Goal: Information Seeking & Learning: Learn about a topic

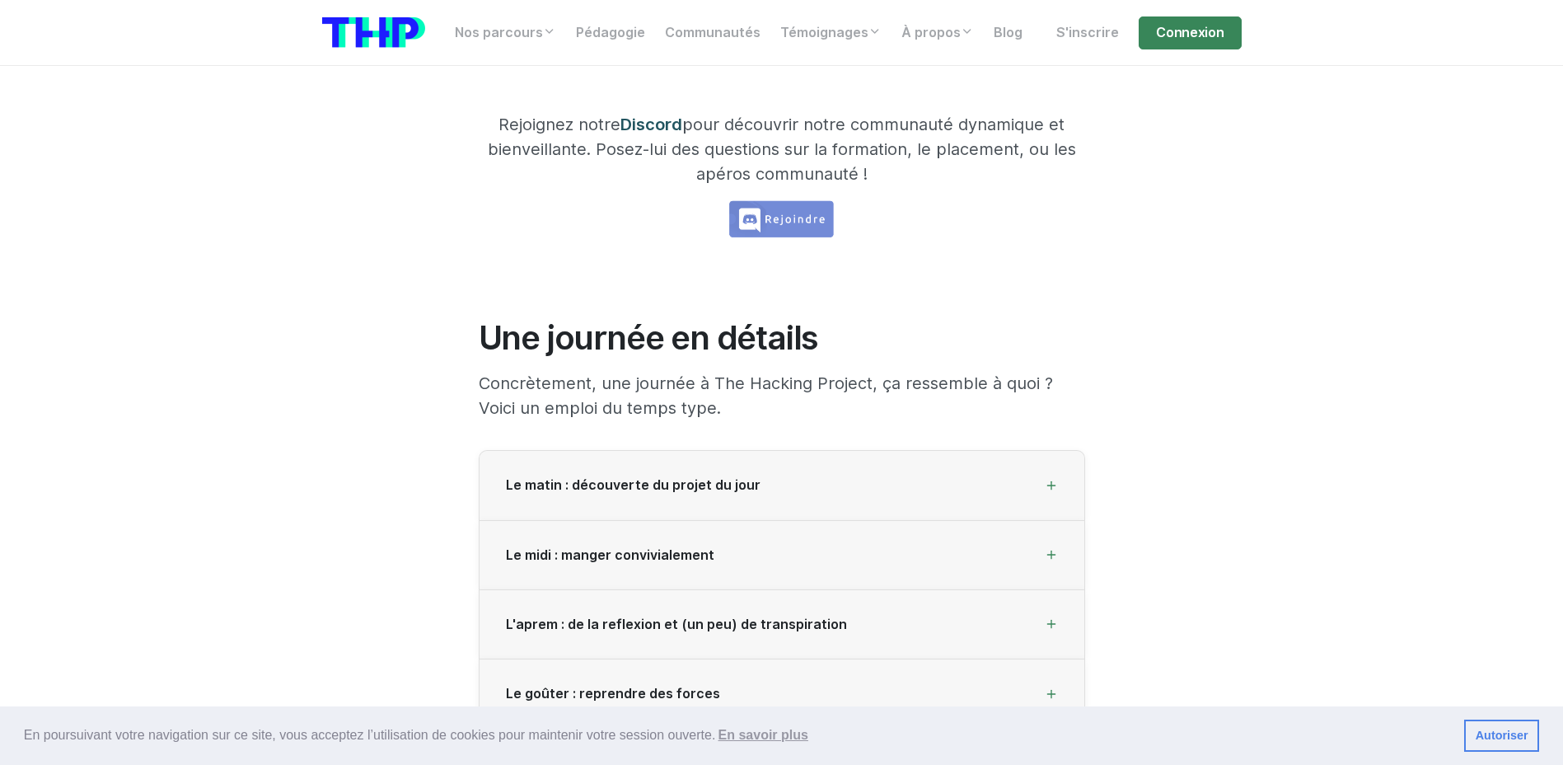
scroll to position [2060, 0]
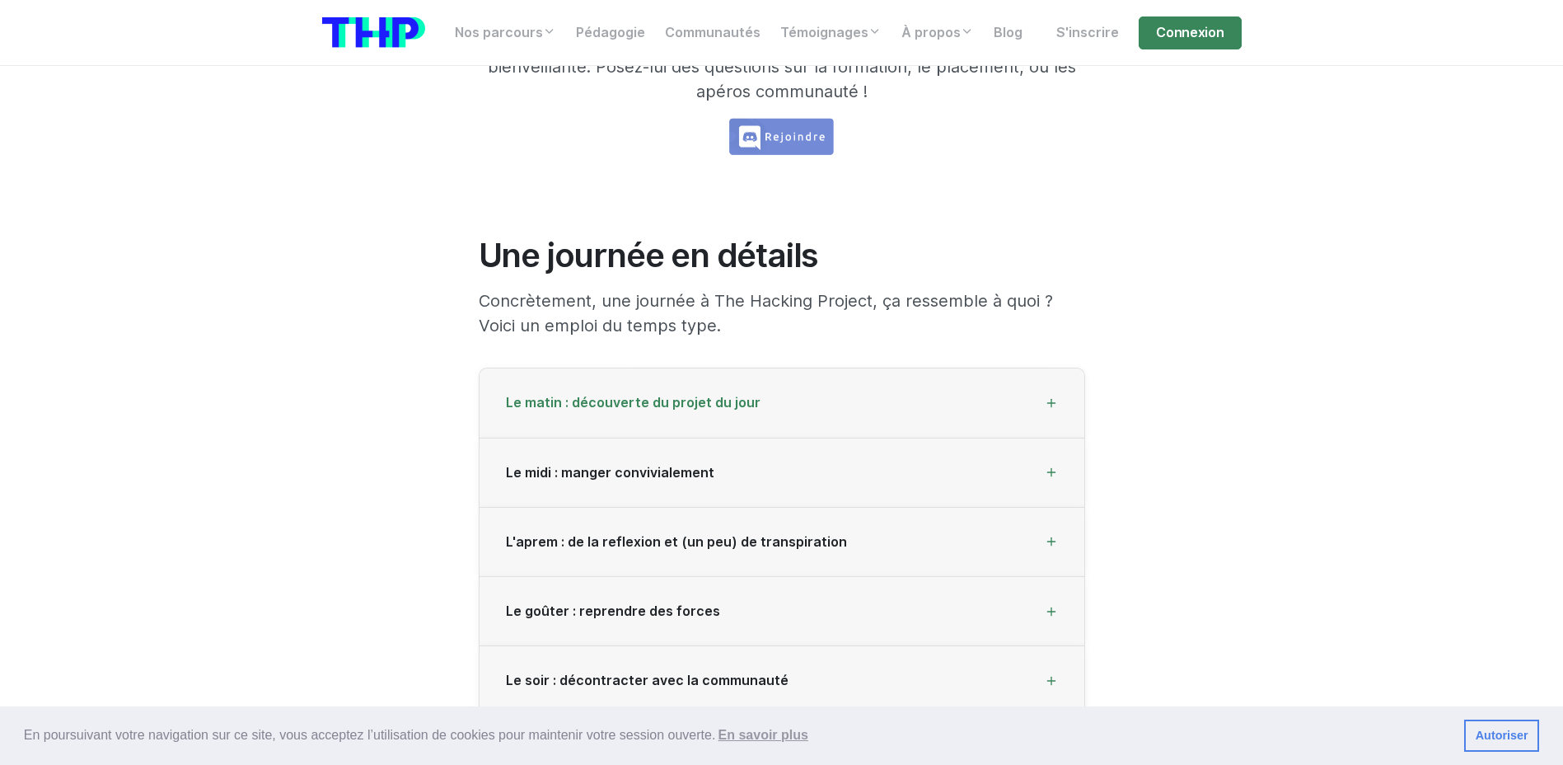
click at [739, 401] on span "Le matin : découverte du projet du jour" at bounding box center [633, 403] width 255 height 16
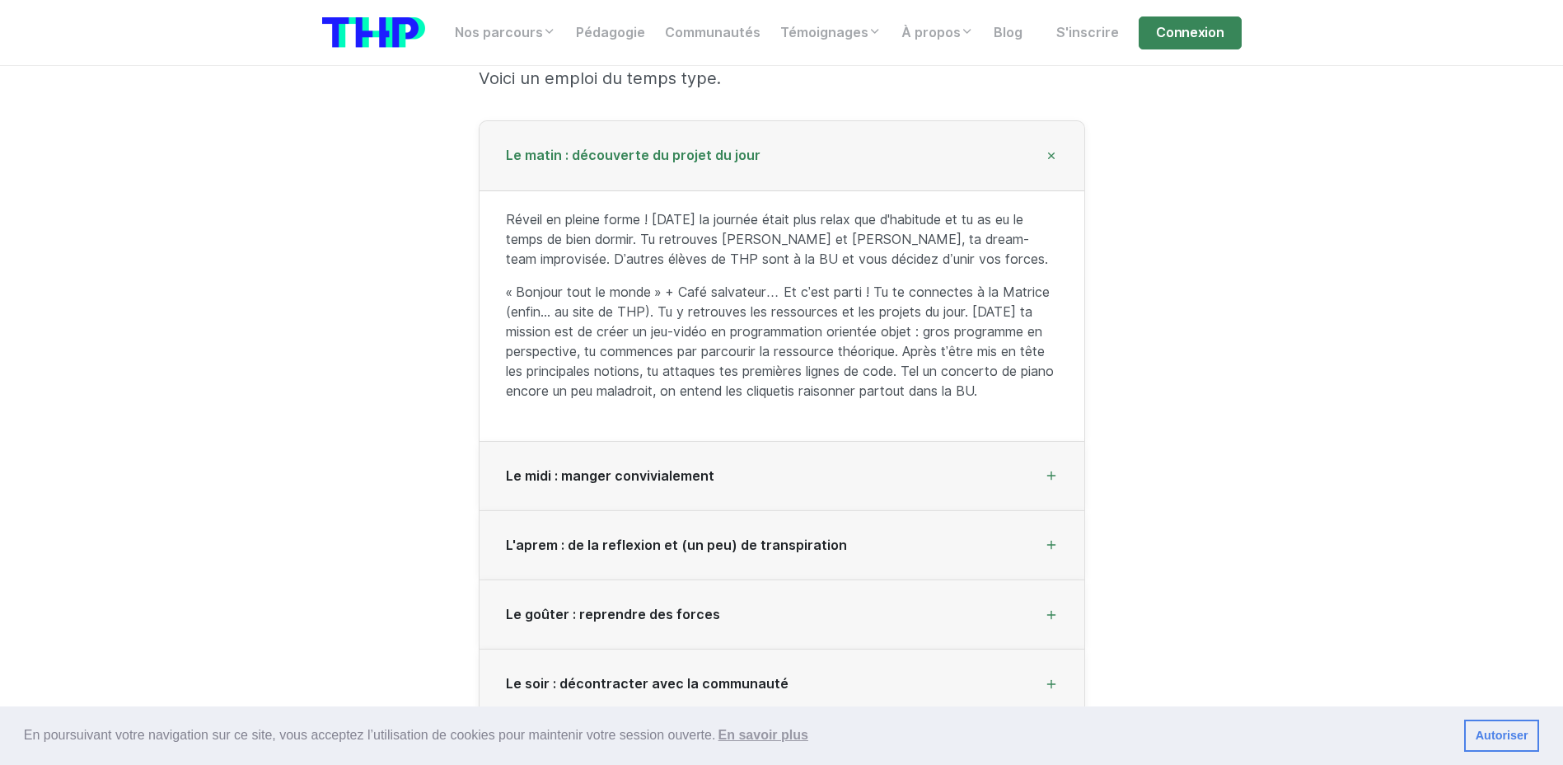
scroll to position [2390, 0]
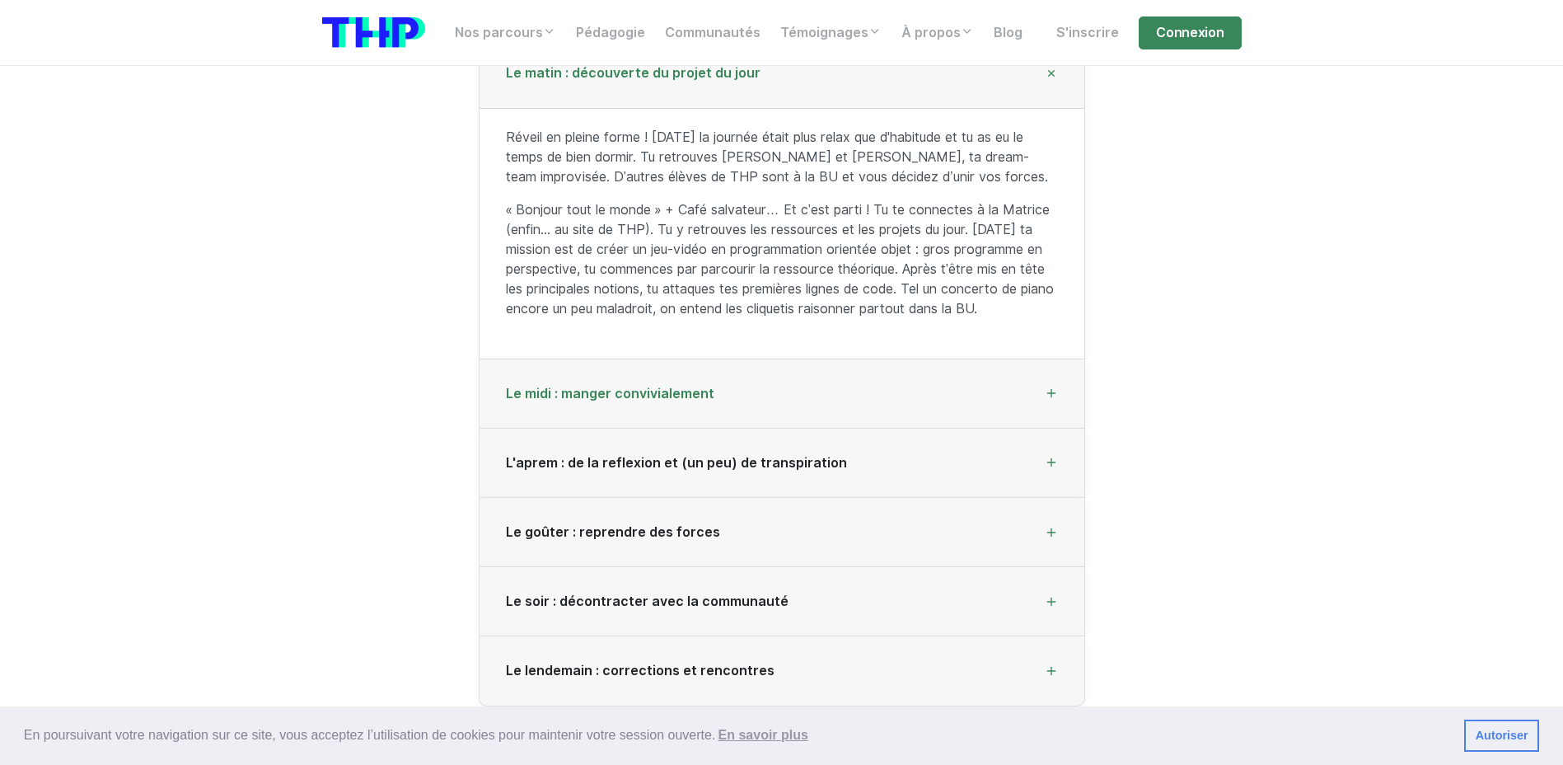
click at [704, 388] on span "Le midi : manger convivialement" at bounding box center [610, 394] width 208 height 16
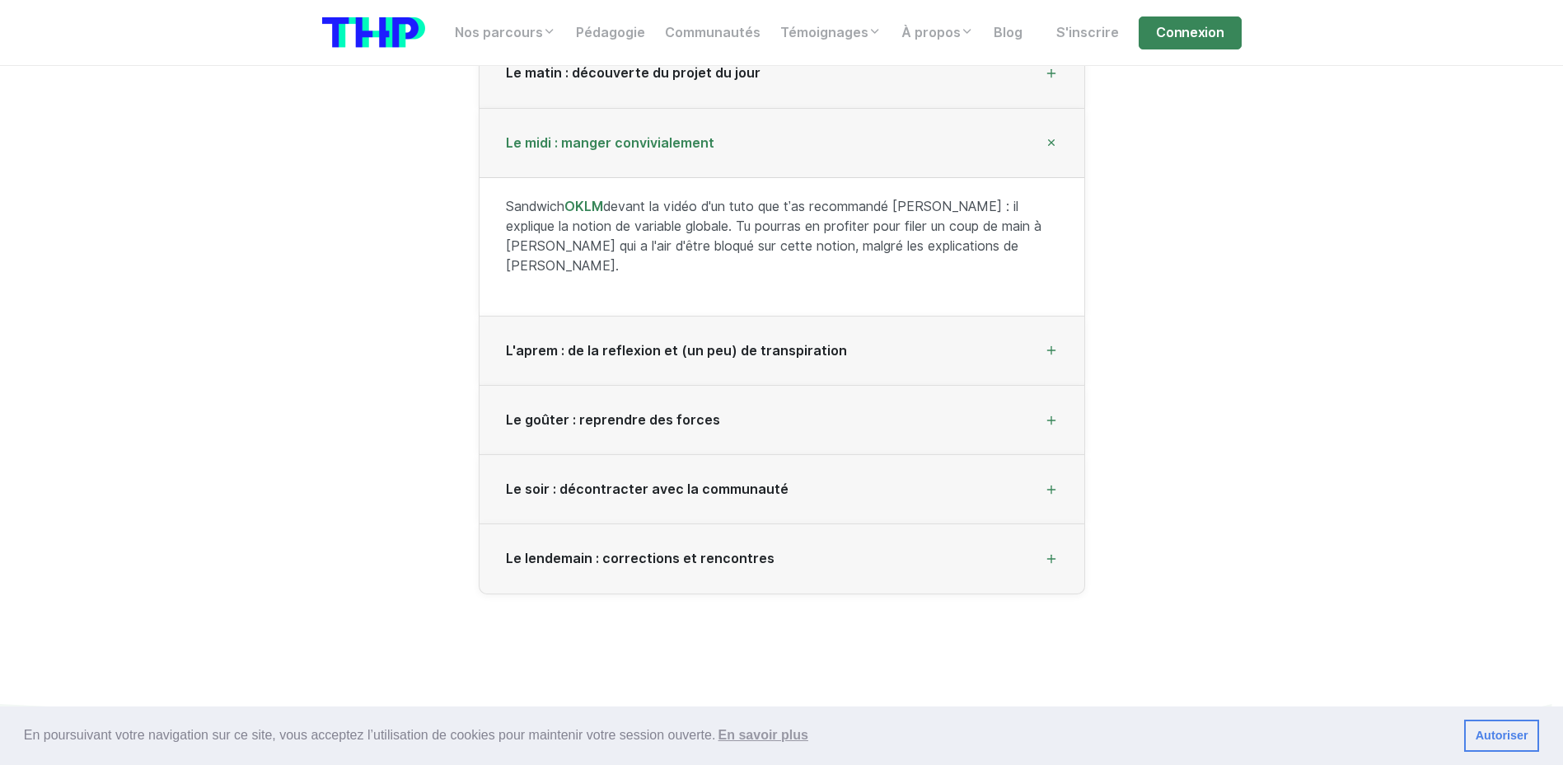
click at [688, 343] on span "L'aprem : de la reflexion et (un peu) de transpiration" at bounding box center [676, 351] width 341 height 16
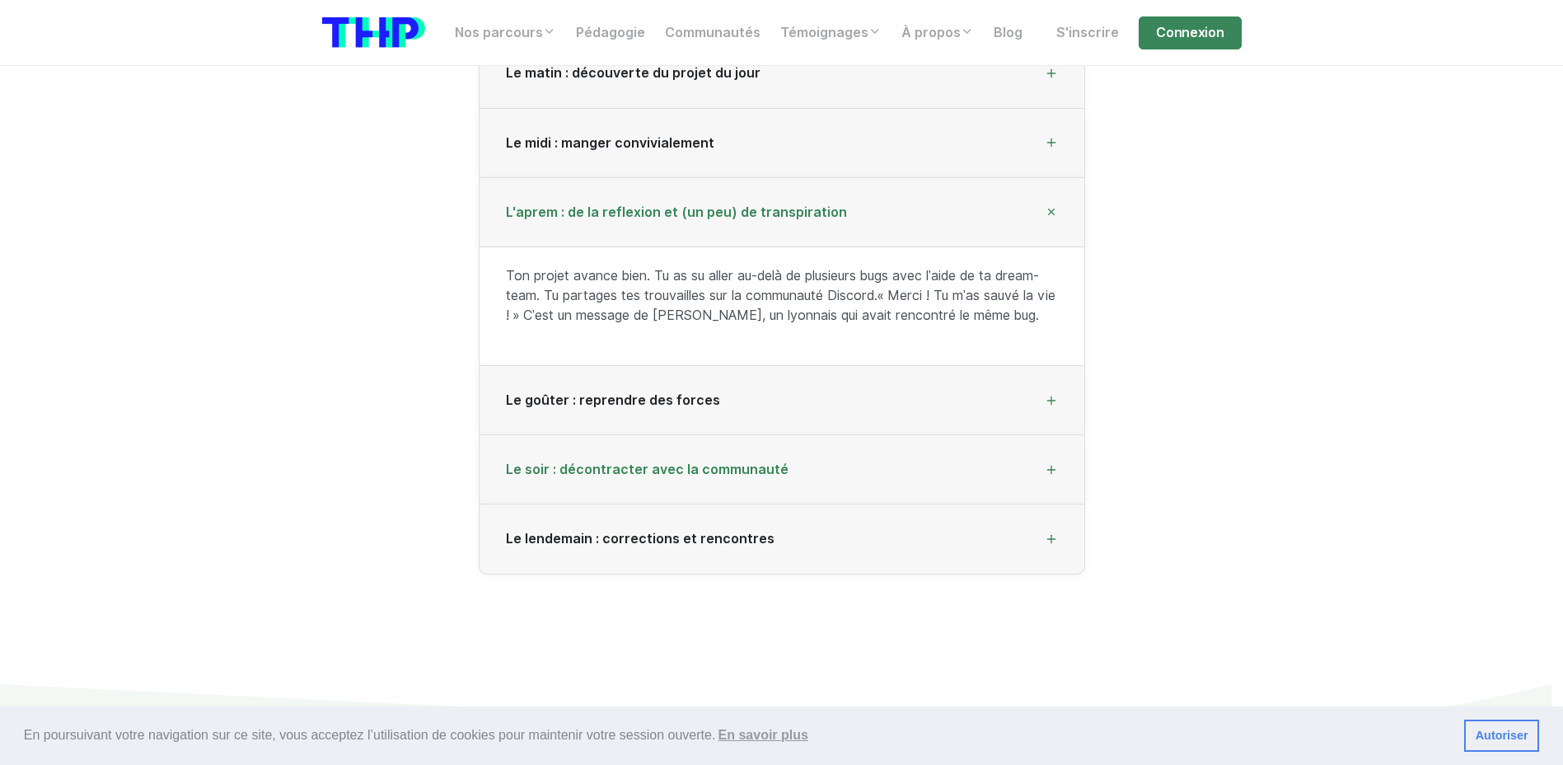
click at [663, 475] on span "Le soir : décontracter avec la communauté" at bounding box center [647, 469] width 283 height 16
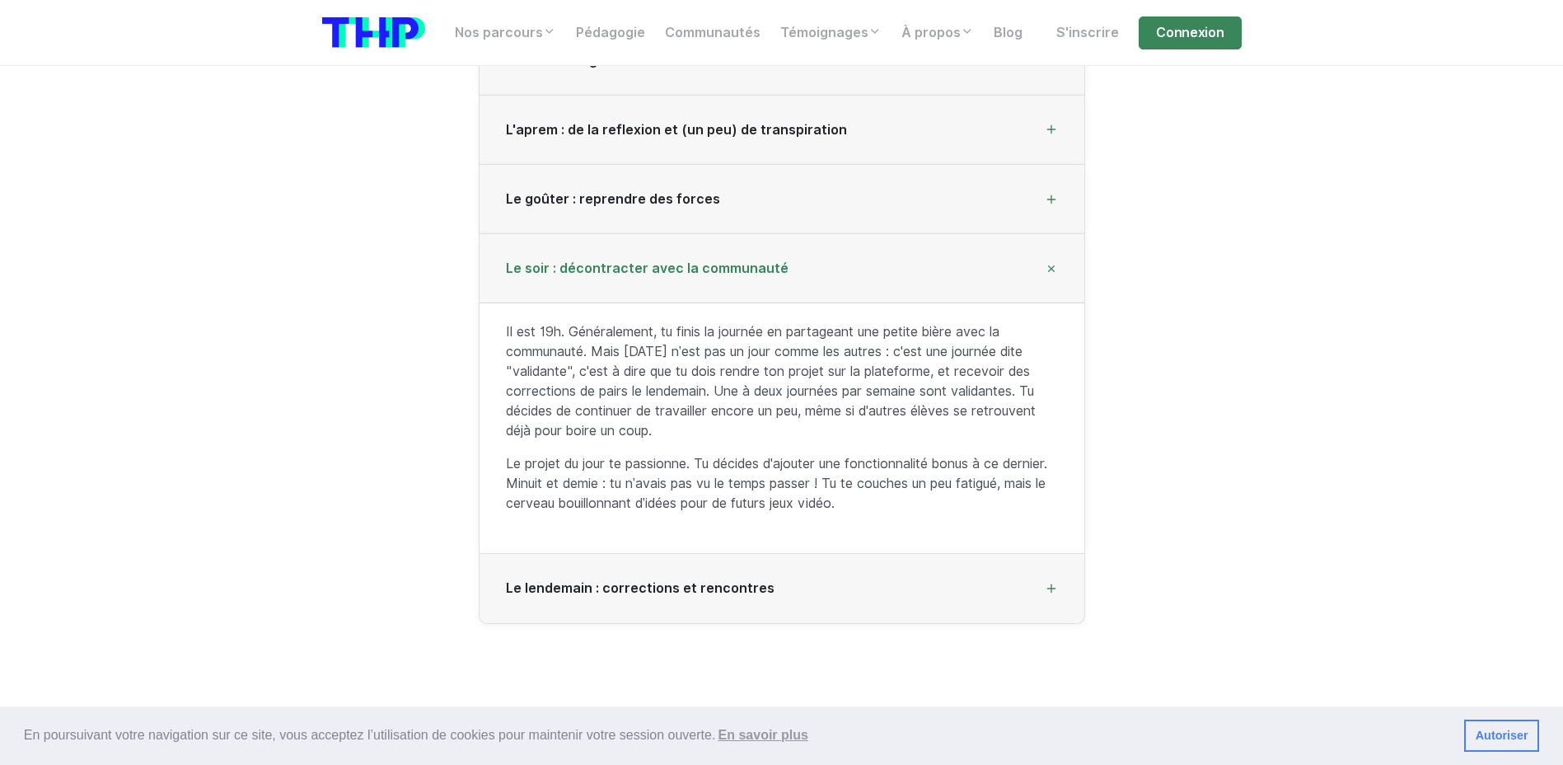
scroll to position [2554, 0]
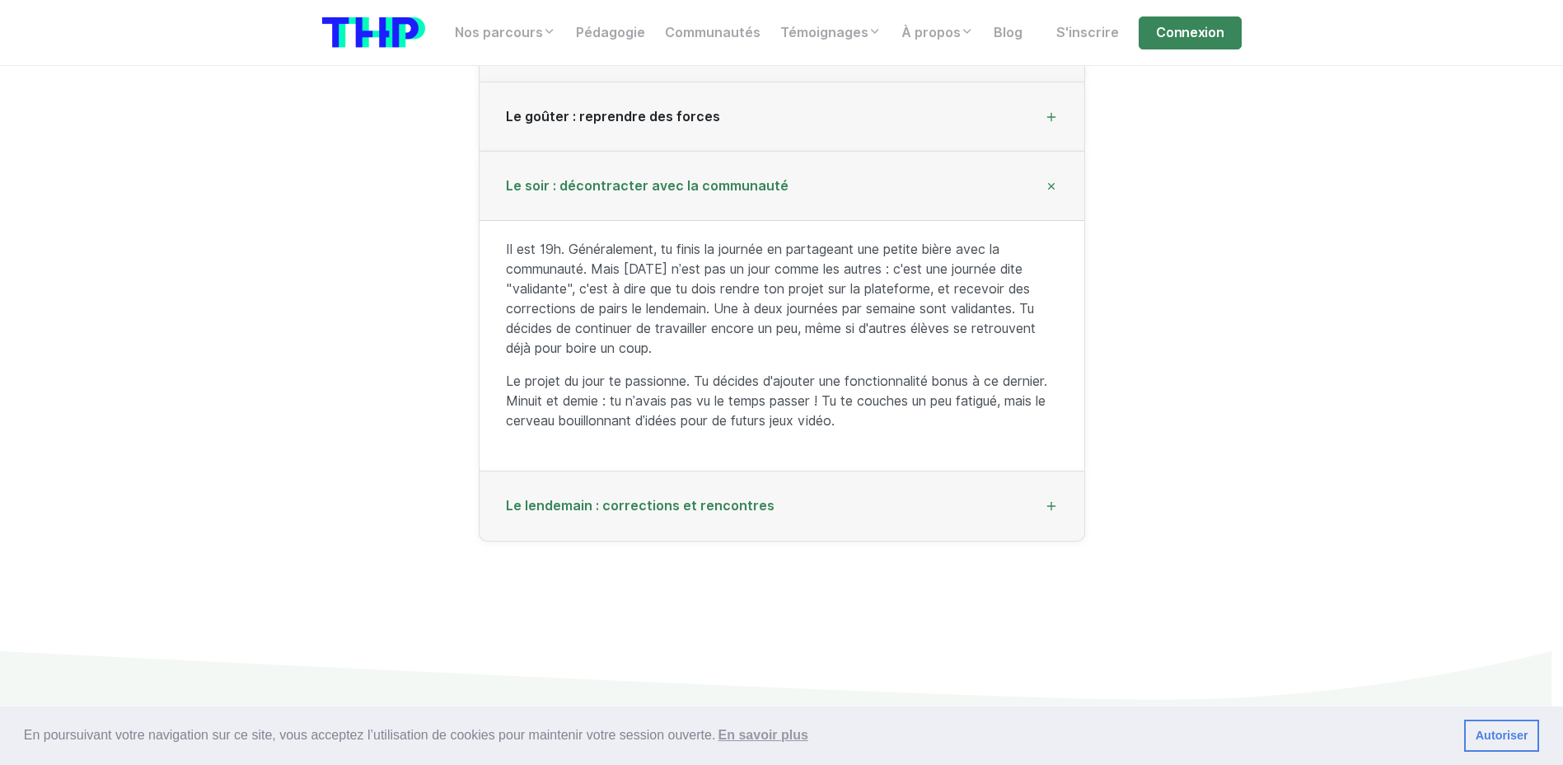
click at [667, 508] on span "Le lendemain : corrections et rencontres" at bounding box center [640, 506] width 269 height 16
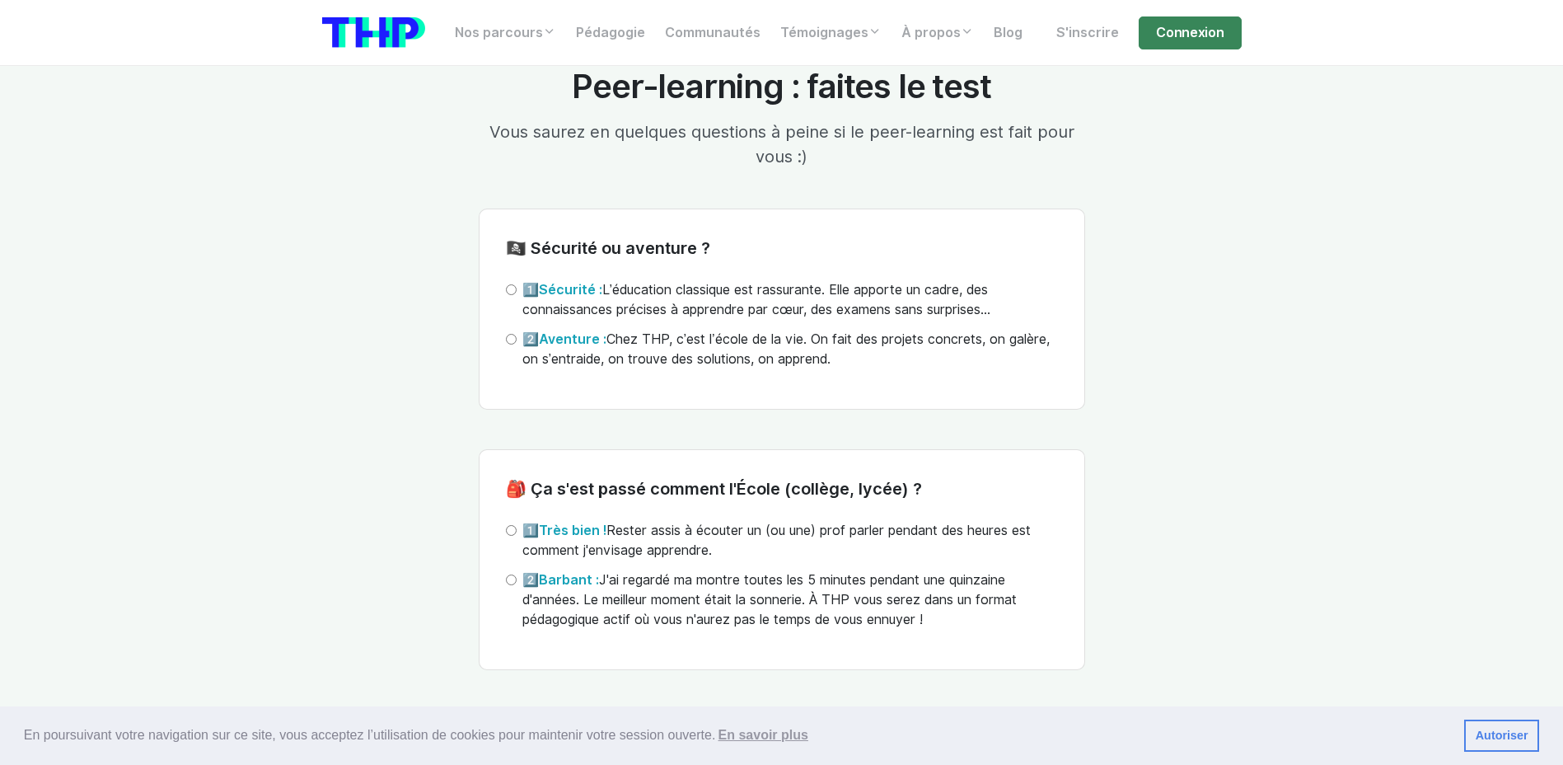
scroll to position [3955, 0]
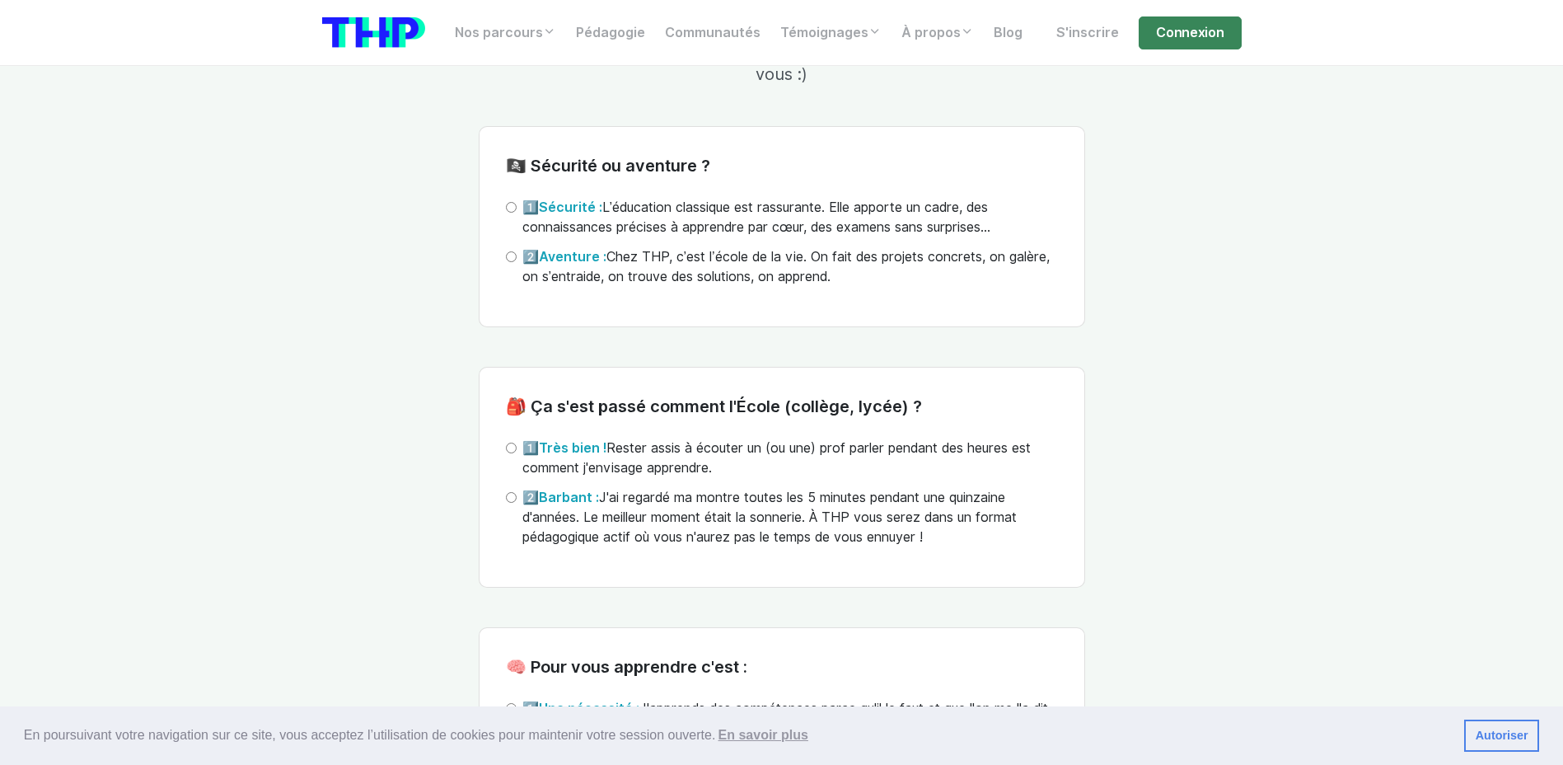
click at [514, 442] on input "1️⃣ Très bien ! Rester assis à écouter un (ou une) prof parler pendant des heur…" at bounding box center [511, 447] width 11 height 11
radio input "true"
click at [515, 202] on input "1️⃣ Sécurité : L’éducation classique est rassurante. Elle apporte un cadre, des…" at bounding box center [511, 207] width 11 height 11
radio input "true"
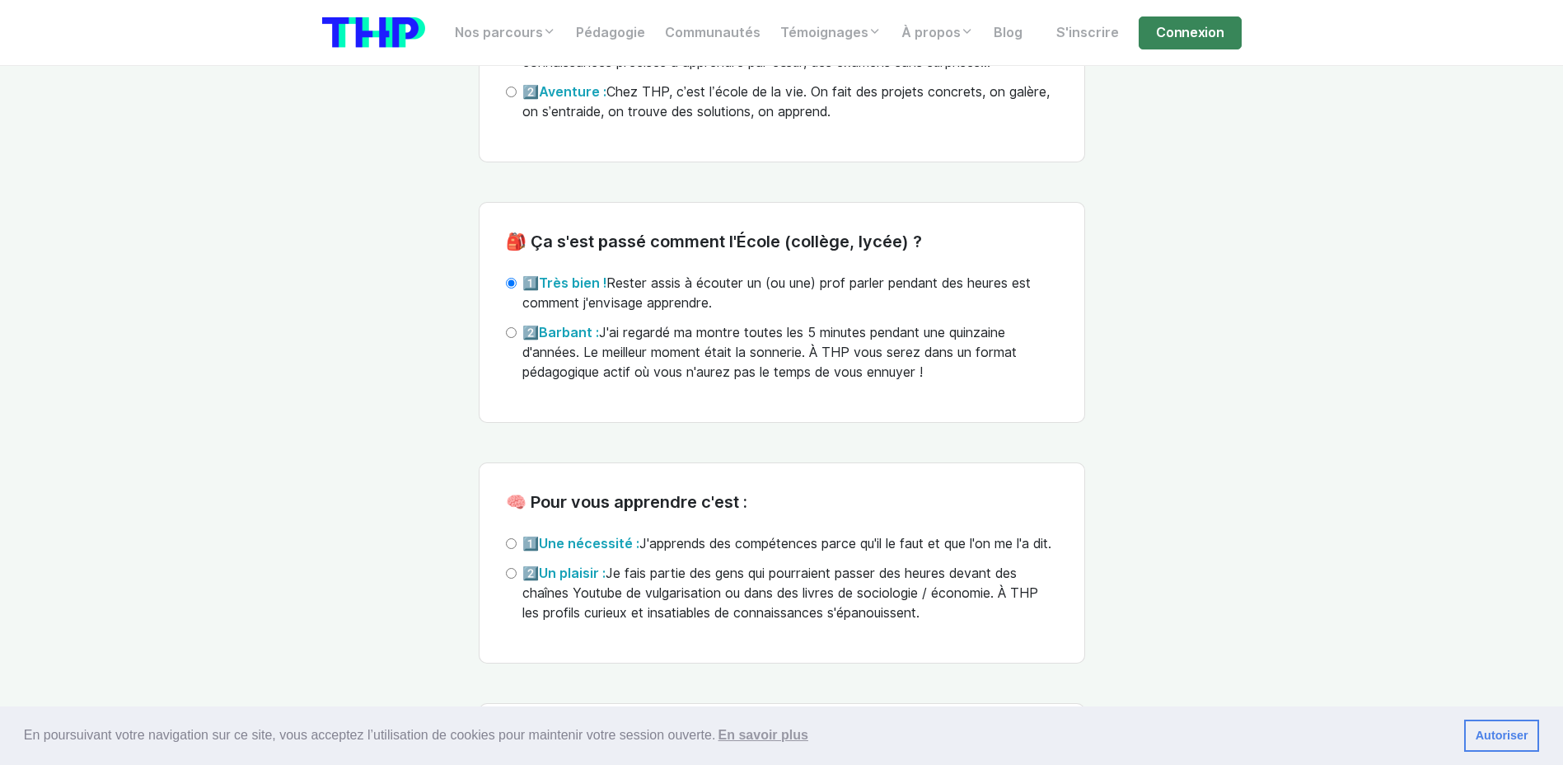
scroll to position [4202, 0]
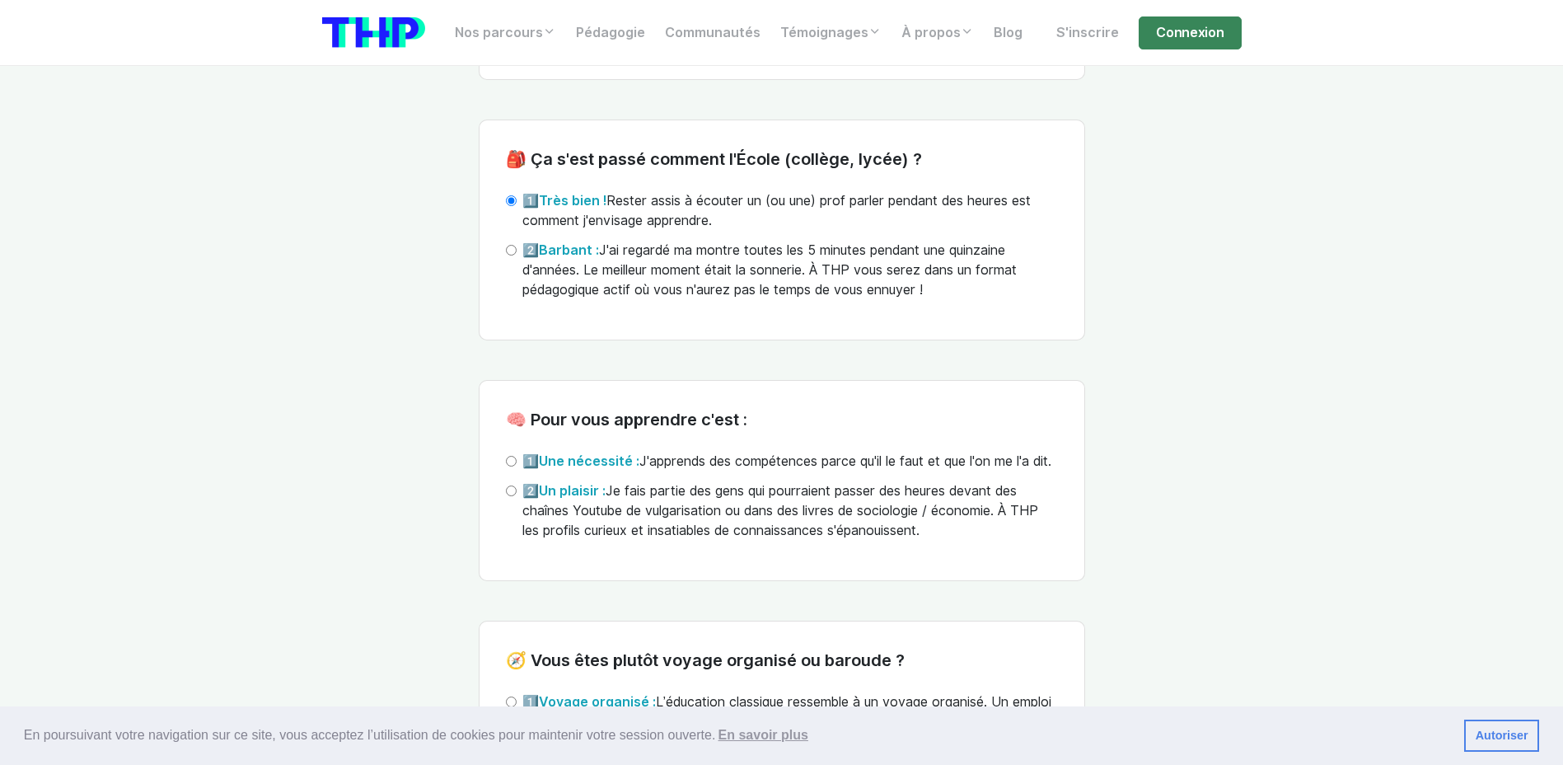
click at [508, 491] on input "2️⃣ Un plaisir : Je fais partie des gens qui pourraient passer des heures devan…" at bounding box center [511, 490] width 11 height 11
radio input "true"
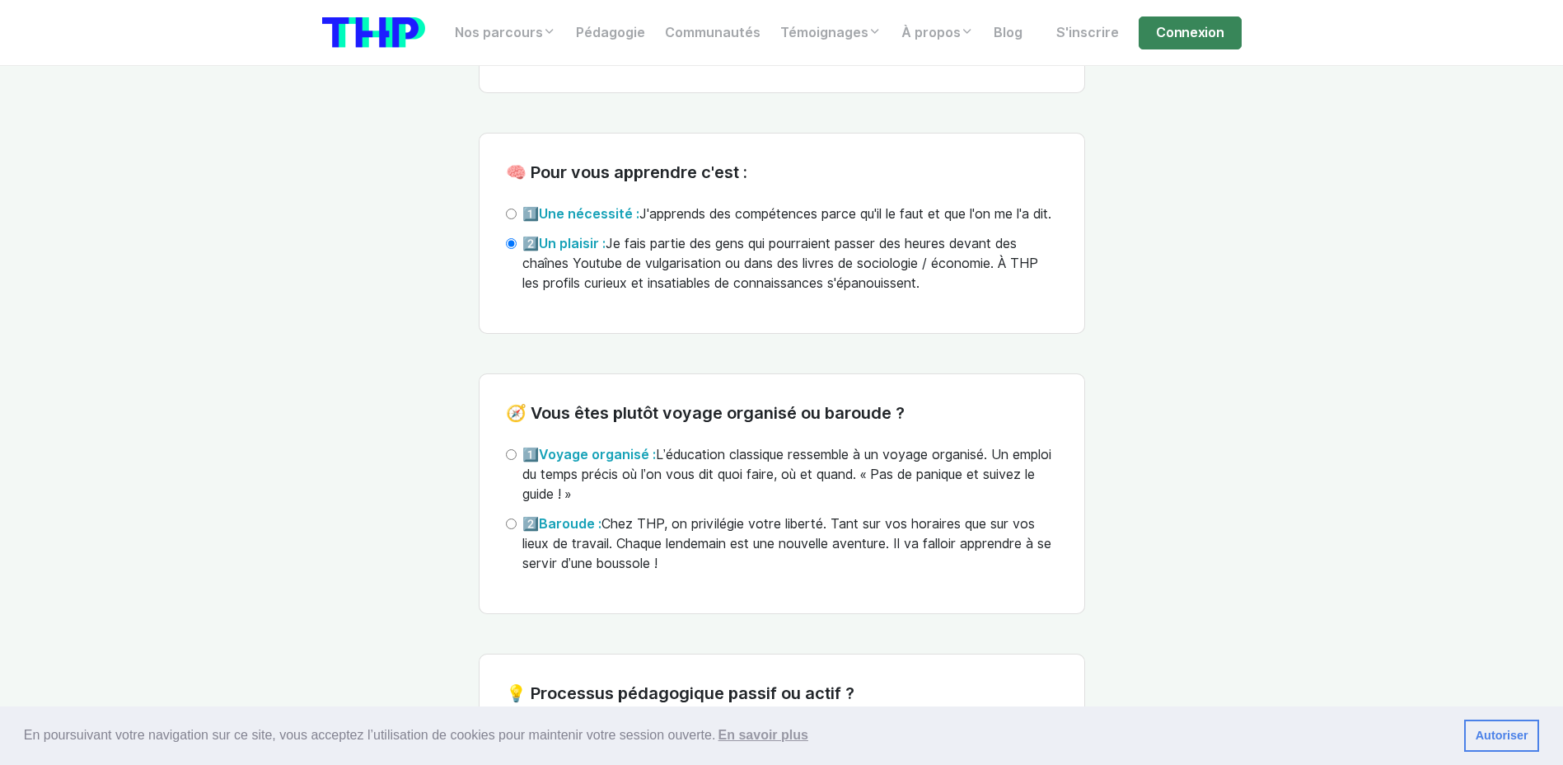
scroll to position [4532, 0]
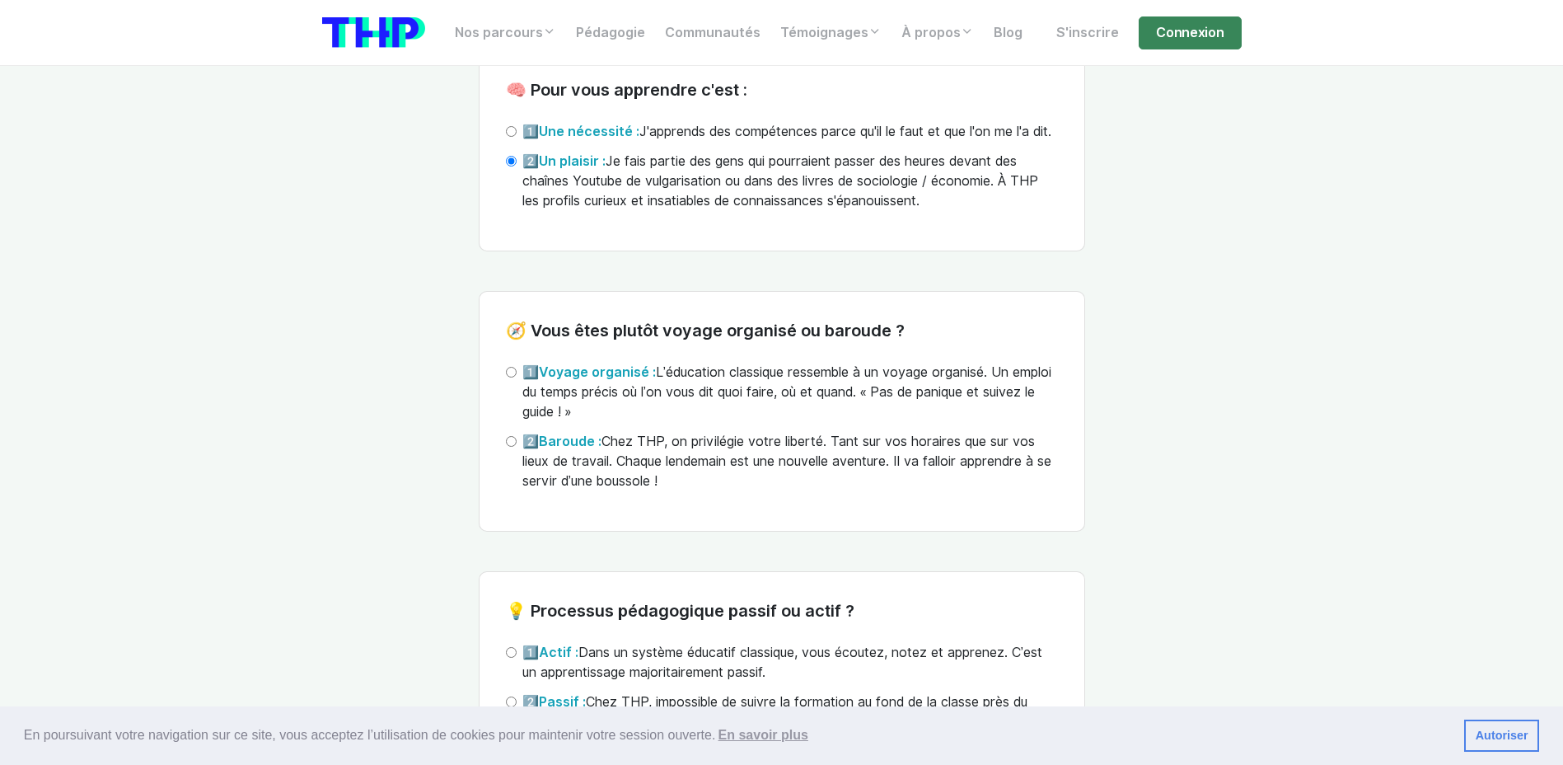
click at [517, 369] on div "1️⃣ Voyage organisé : L’éducation classique ressemble à un voyage organisé. Un …" at bounding box center [782, 397] width 552 height 69
click at [513, 372] on input "1️⃣ Voyage organisé : L’éducation classique ressemble à un voyage organisé. Un …" at bounding box center [511, 372] width 11 height 11
radio input "true"
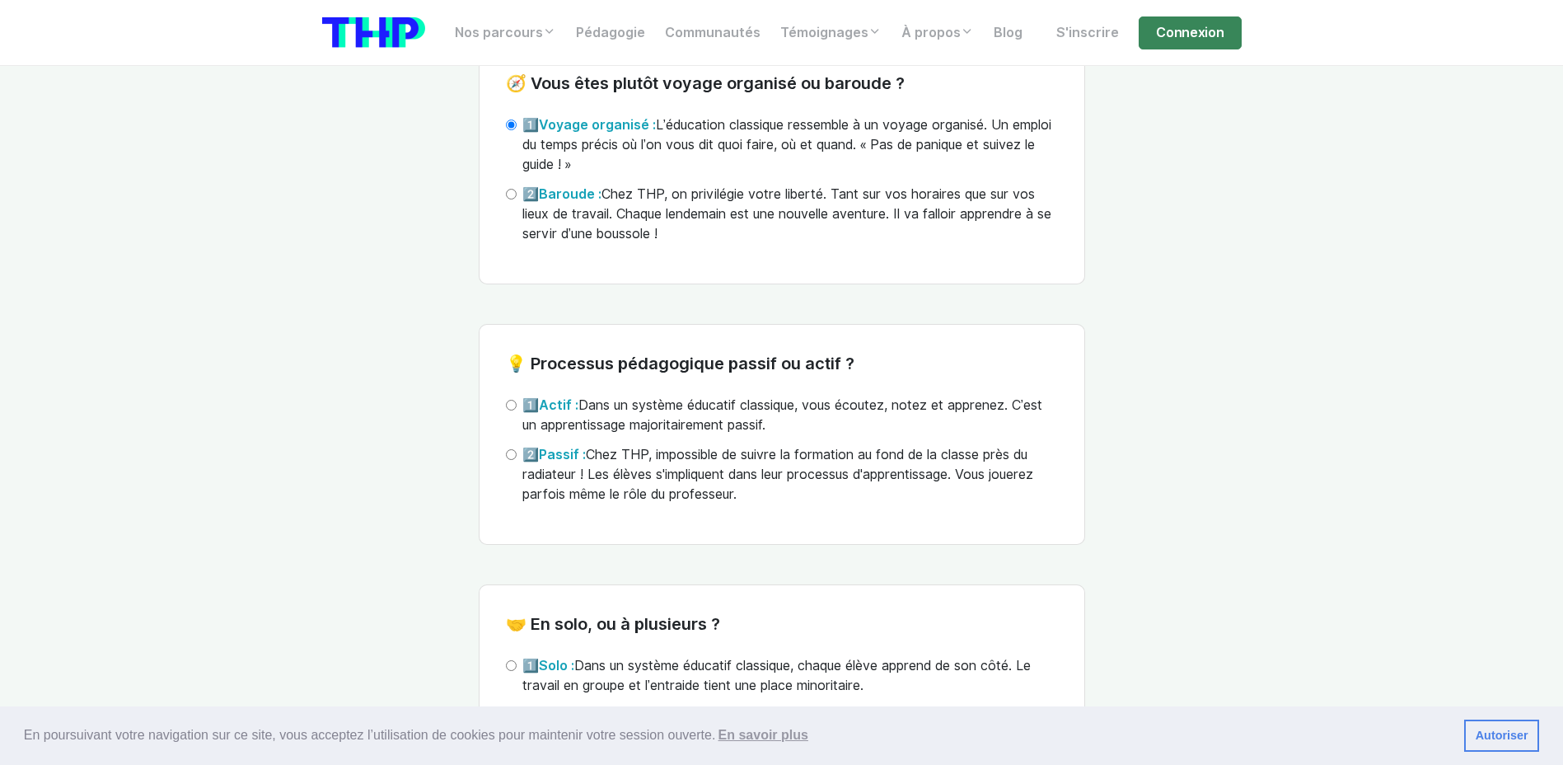
click at [512, 407] on input "1️⃣ Actif : Dans un système éducatif classique, vous écoutez, notez et apprenez…" at bounding box center [511, 405] width 11 height 11
radio input "true"
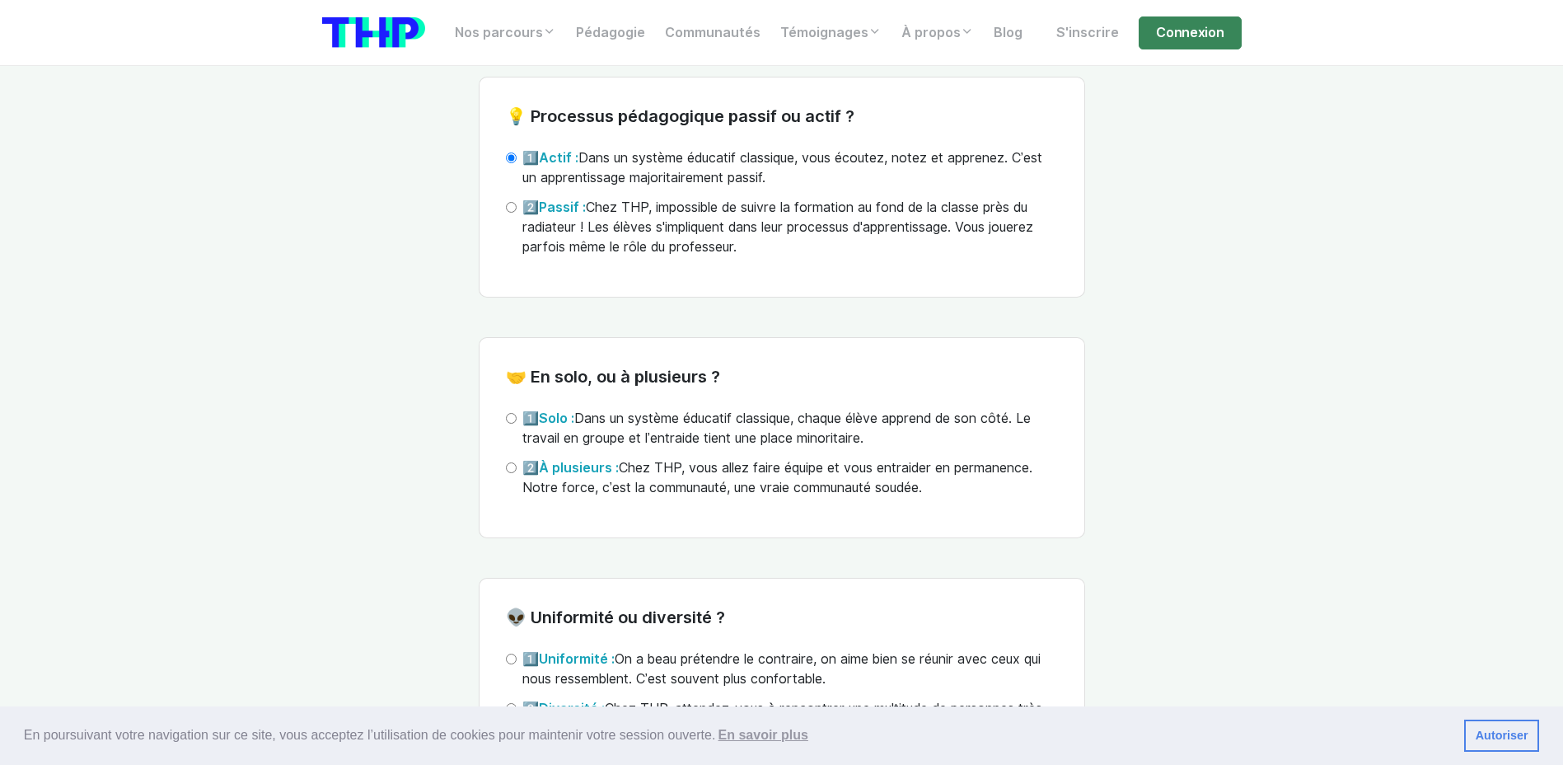
click at [515, 414] on input "1️⃣ Solo : Dans un système éducatif classique, chaque élève apprend de son côté…" at bounding box center [511, 418] width 11 height 11
radio input "true"
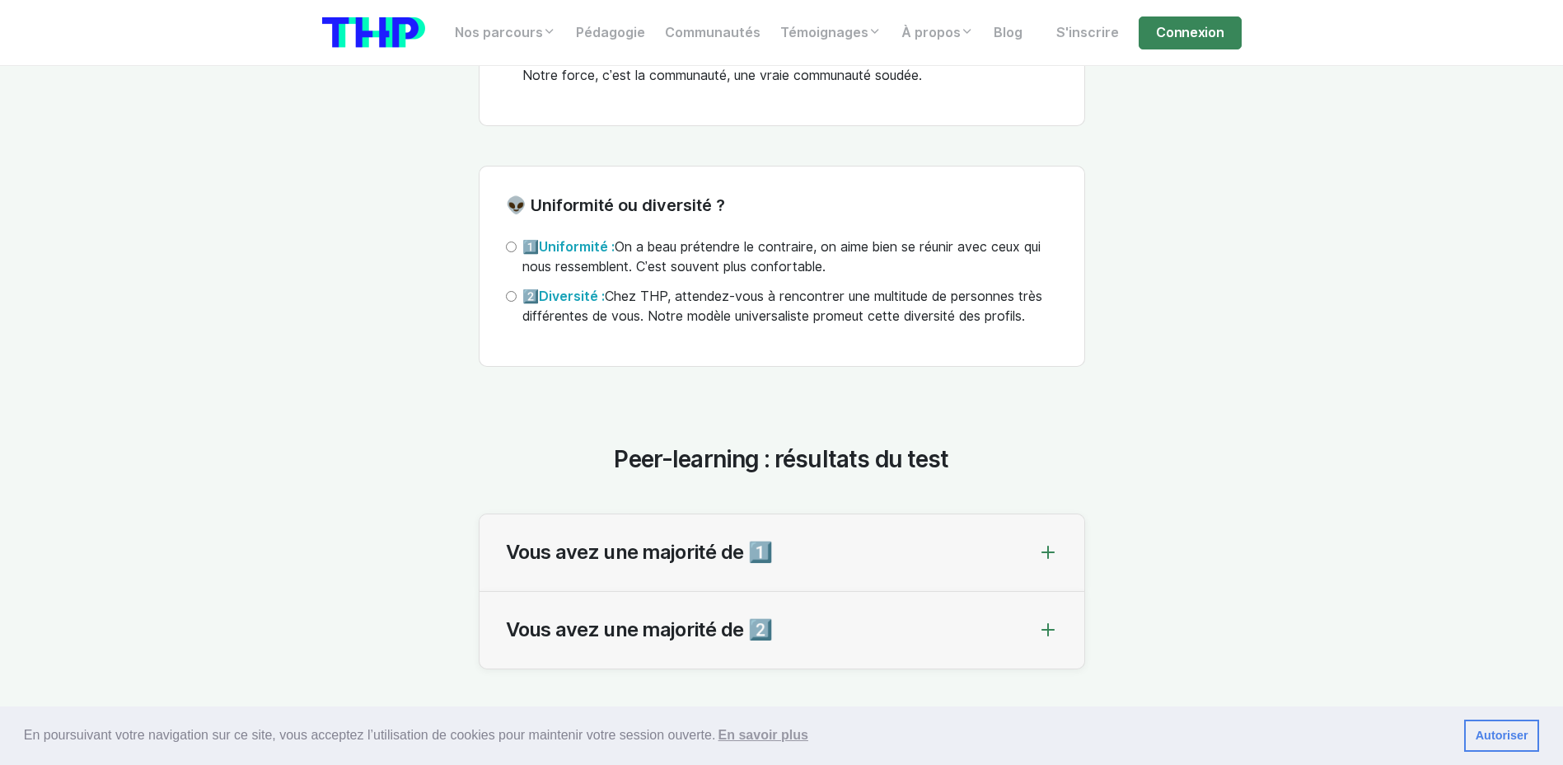
click at [509, 299] on input "2️⃣ Diversité : Chez THP, attendez-vous à rencontrer une multitude de personnes…" at bounding box center [511, 296] width 11 height 11
radio input "true"
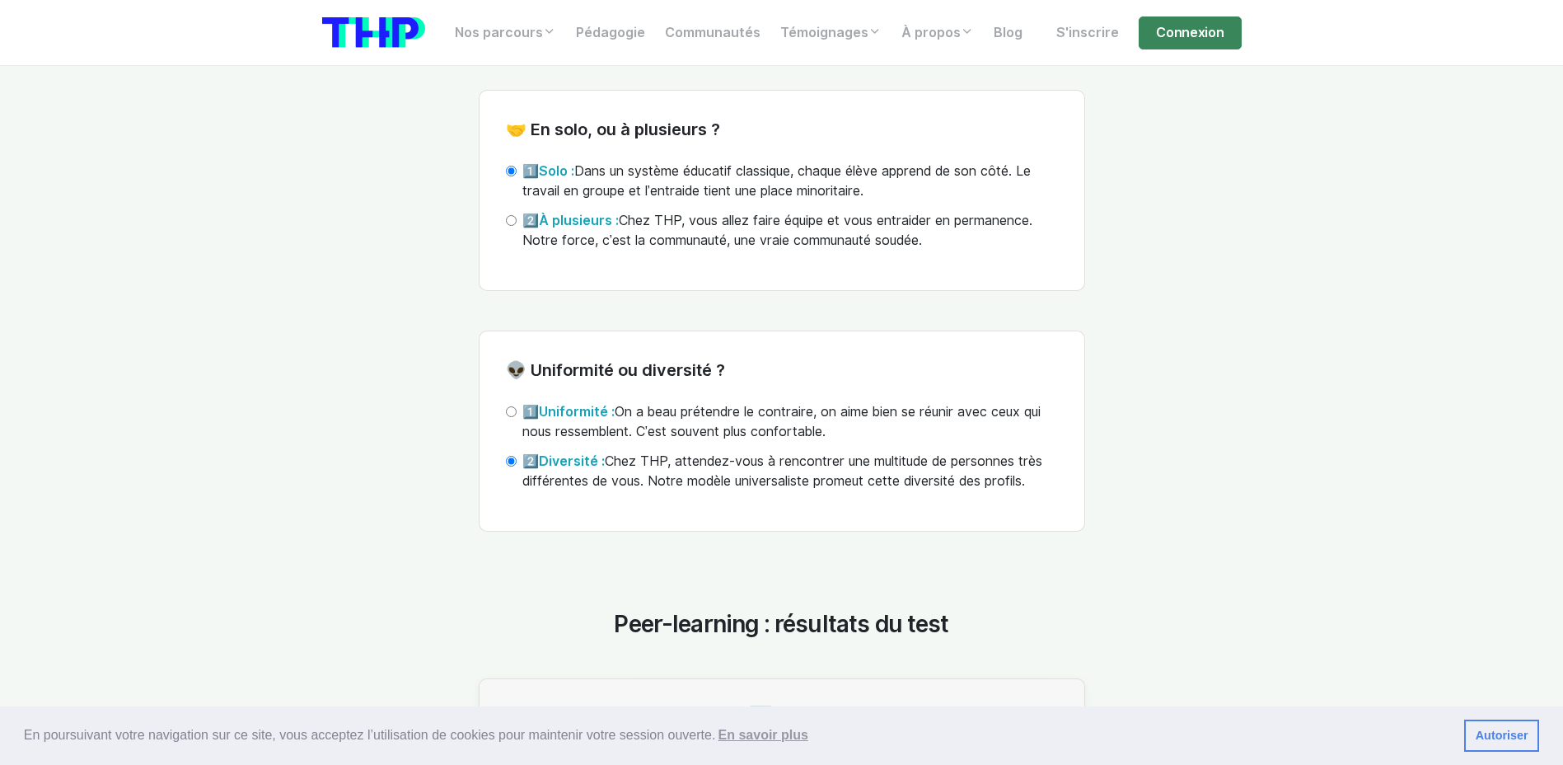
scroll to position [5603, 0]
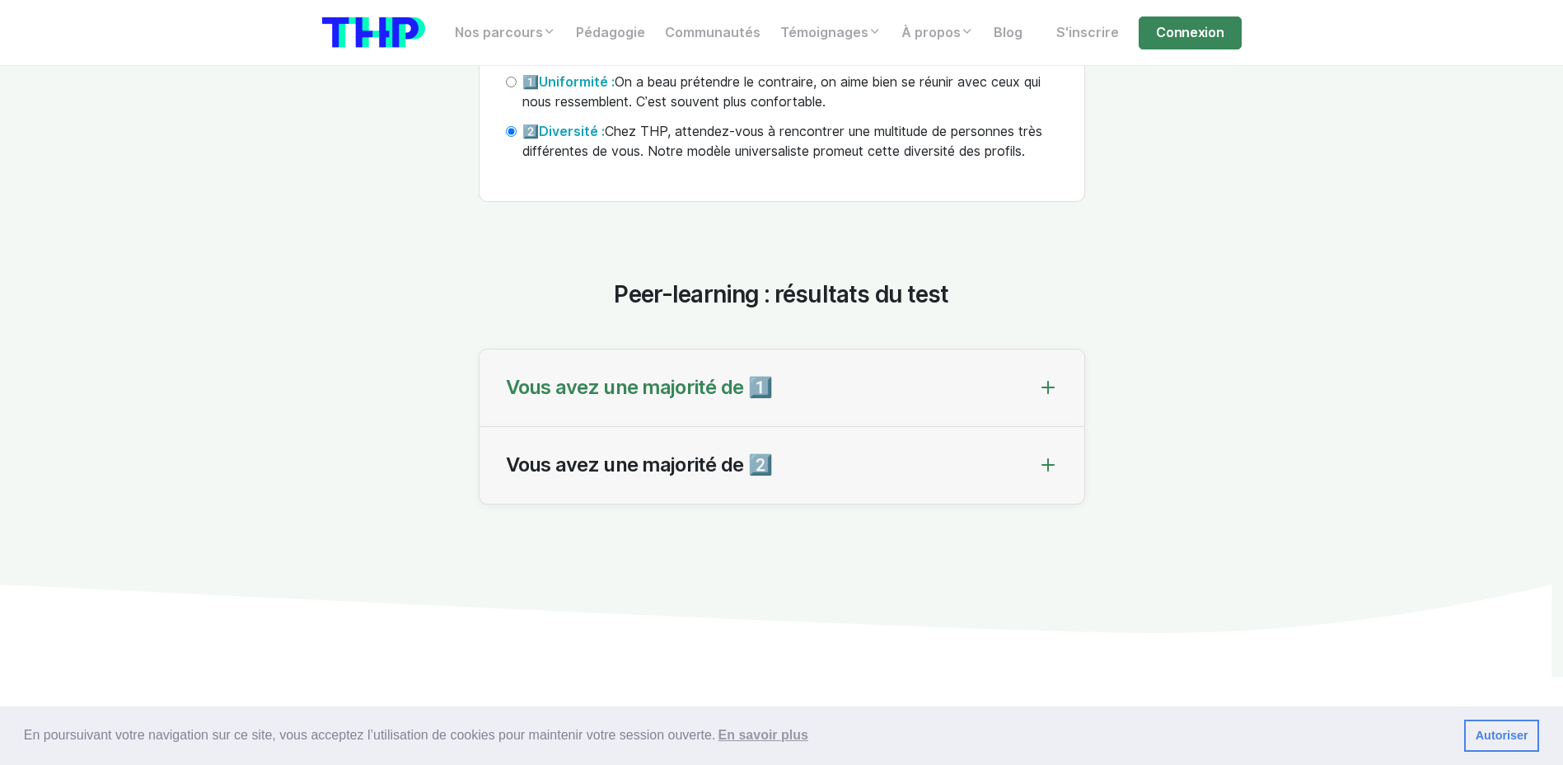
click at [1045, 397] on icon at bounding box center [1048, 387] width 20 height 20
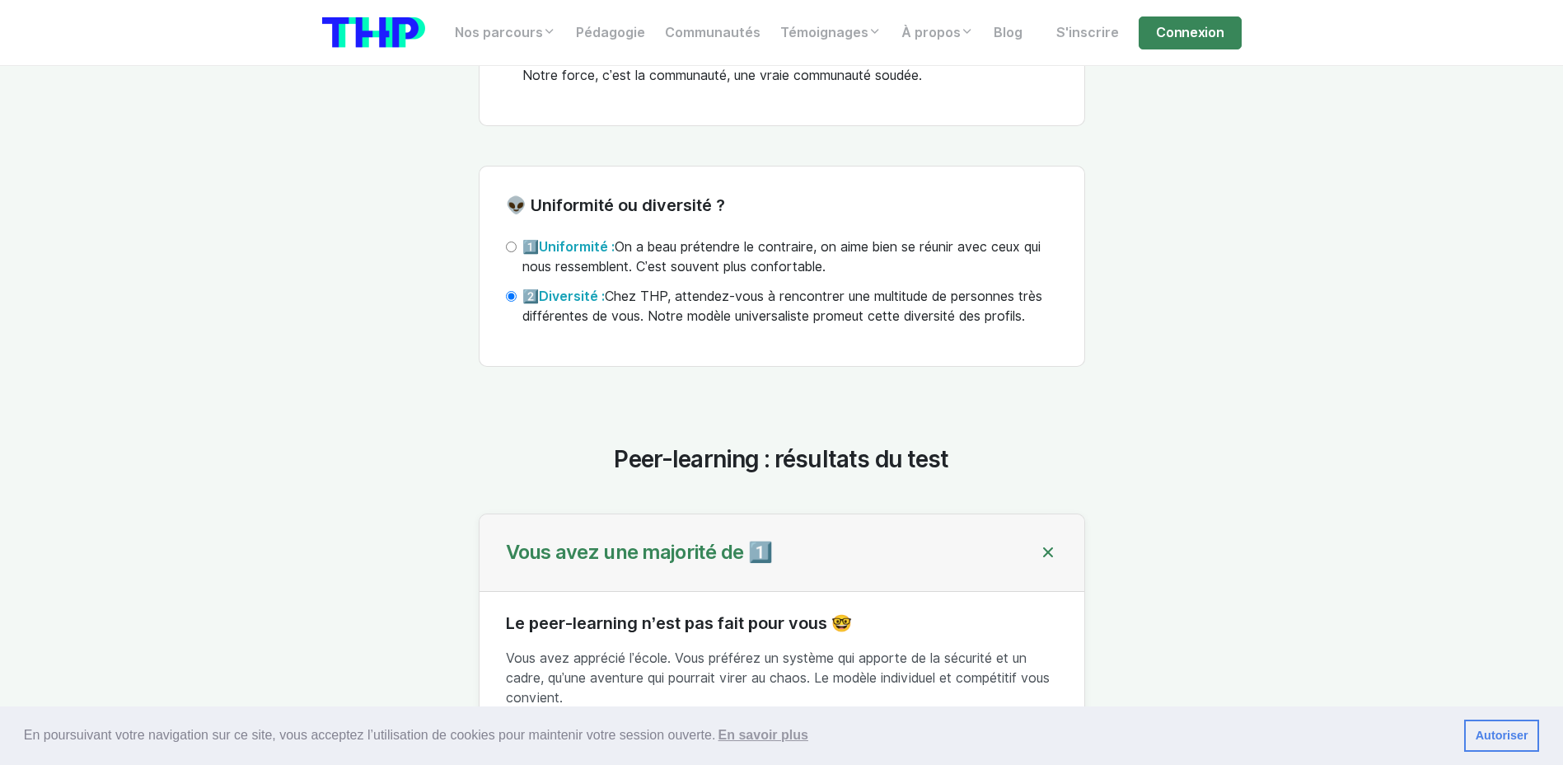
scroll to position [5686, 0]
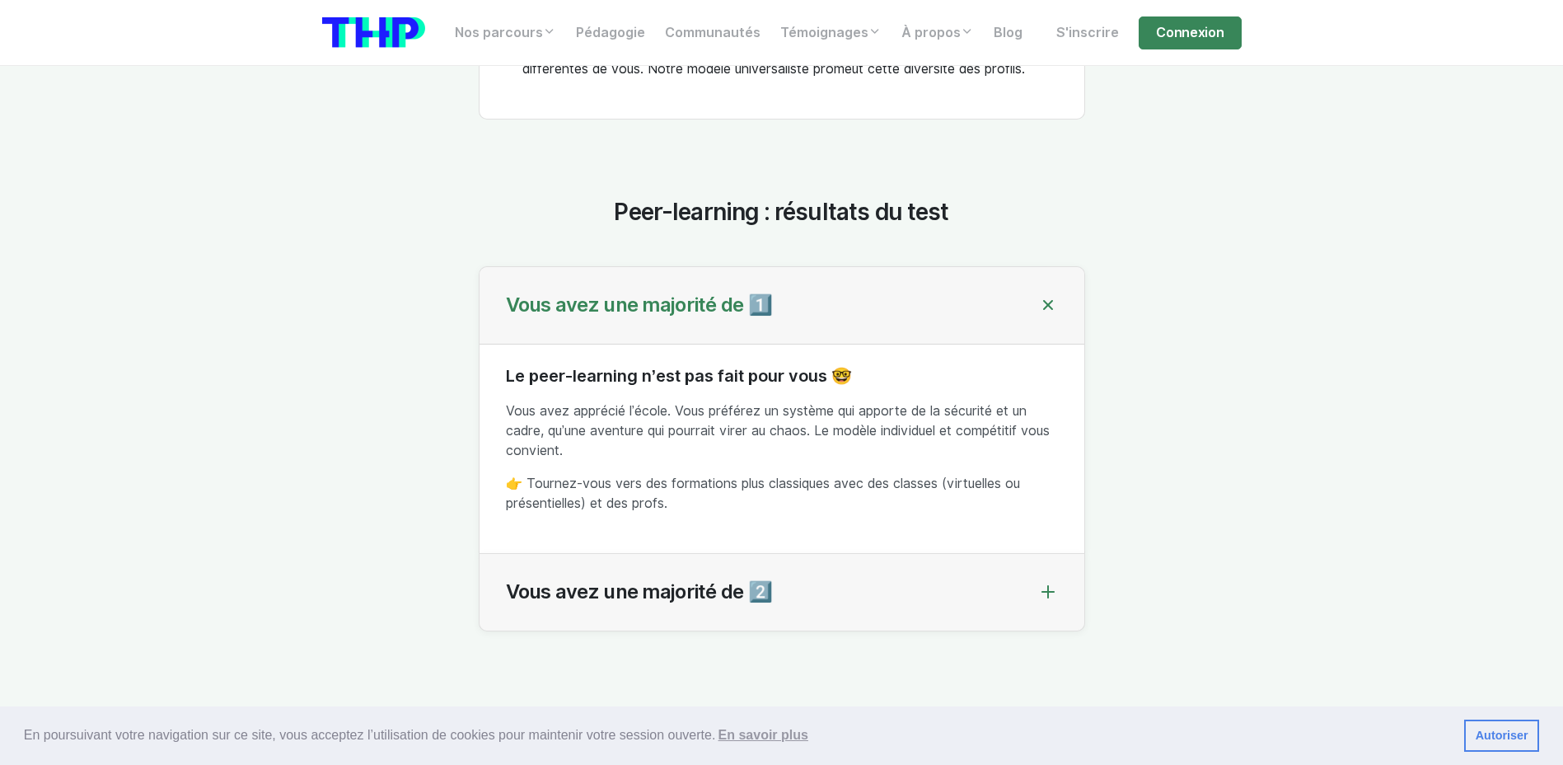
click at [1044, 602] on icon at bounding box center [1048, 592] width 20 height 20
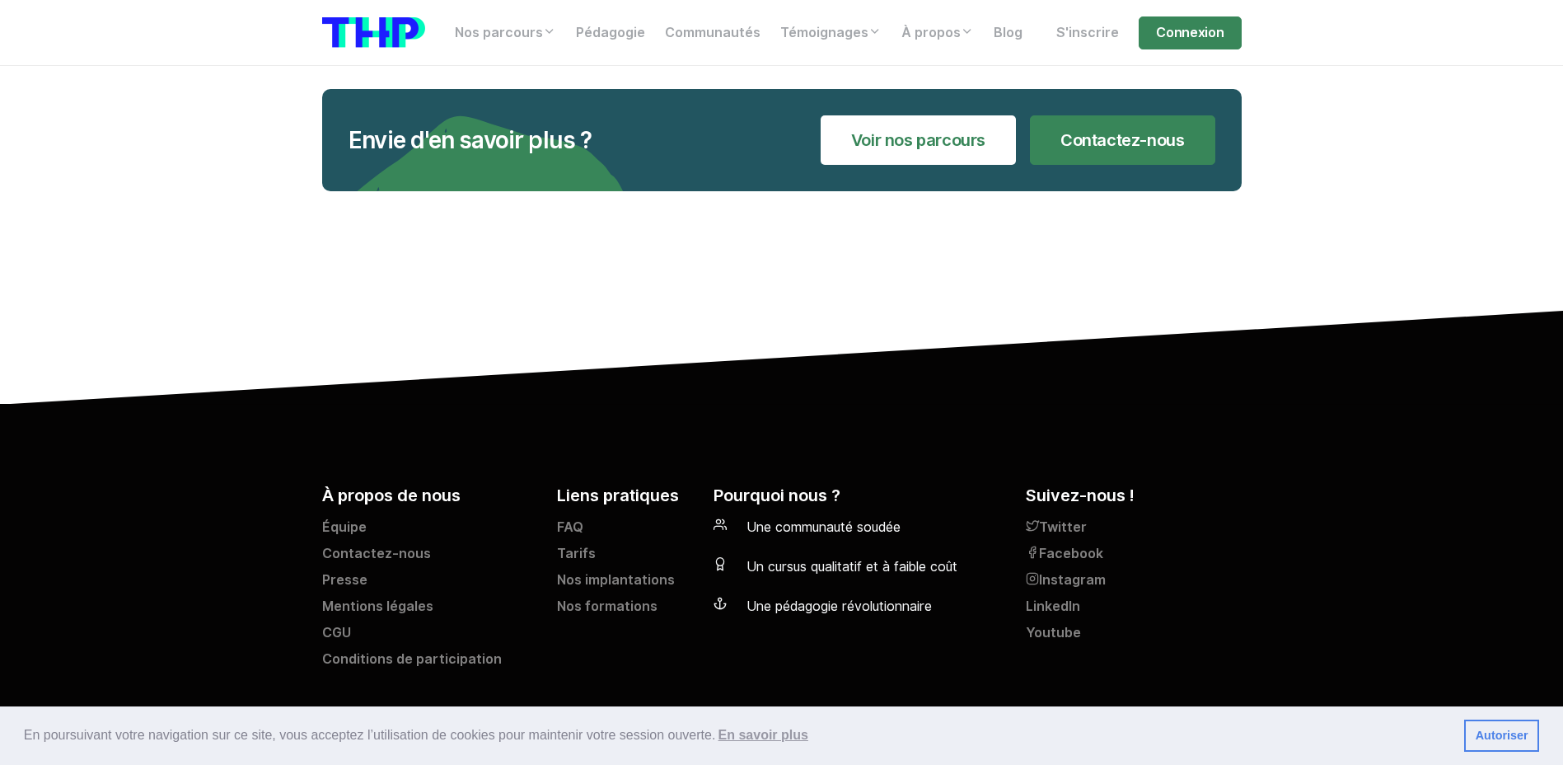
scroll to position [5906, 0]
